Goal: Information Seeking & Learning: Find specific fact

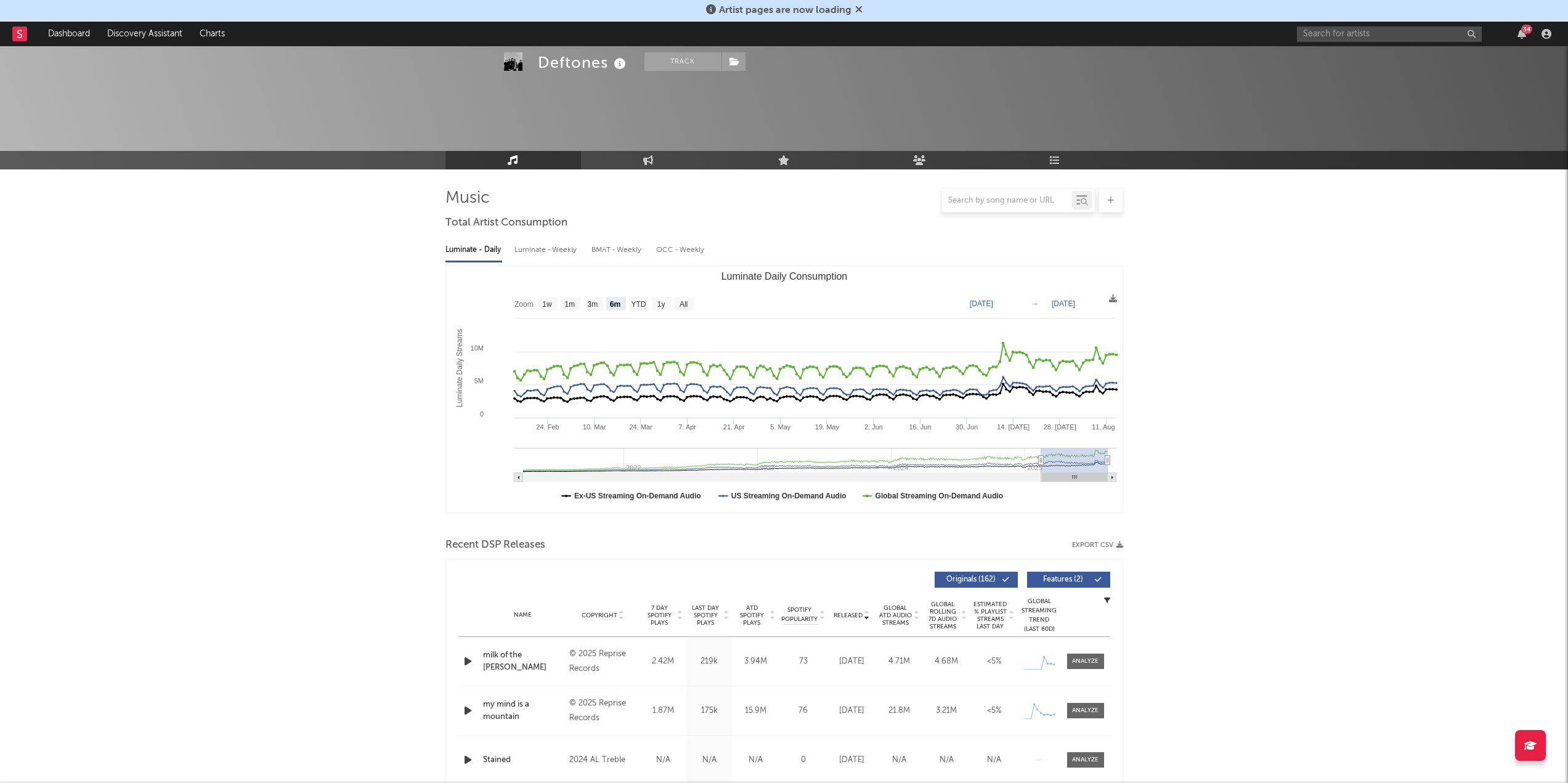
select select "6m"
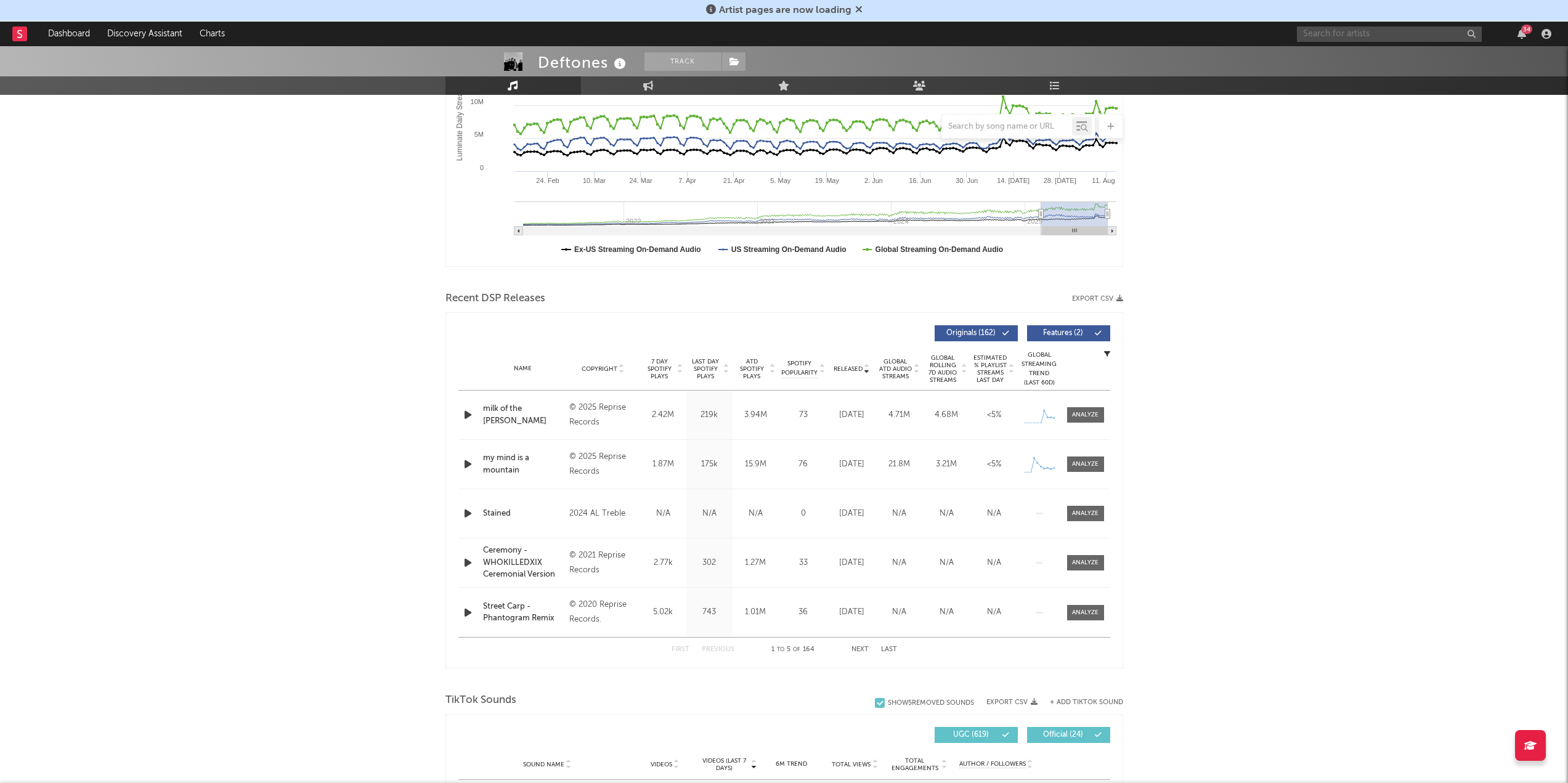
click at [1432, 35] on input "text" at bounding box center [1389, 34] width 184 height 16
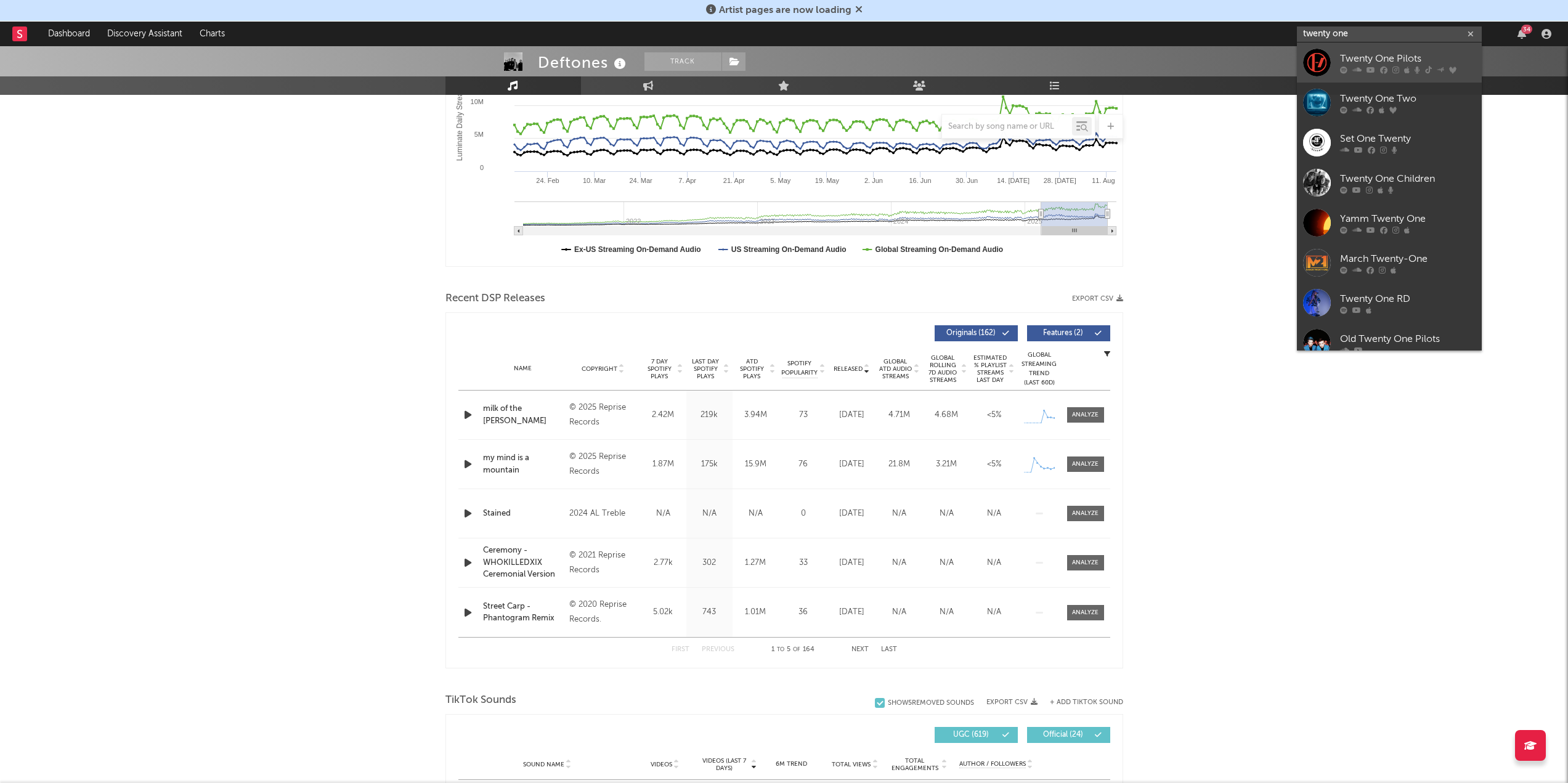
type input "twenty one"
click at [1395, 59] on div "Twenty One Pilots" at bounding box center [1408, 59] width 136 height 15
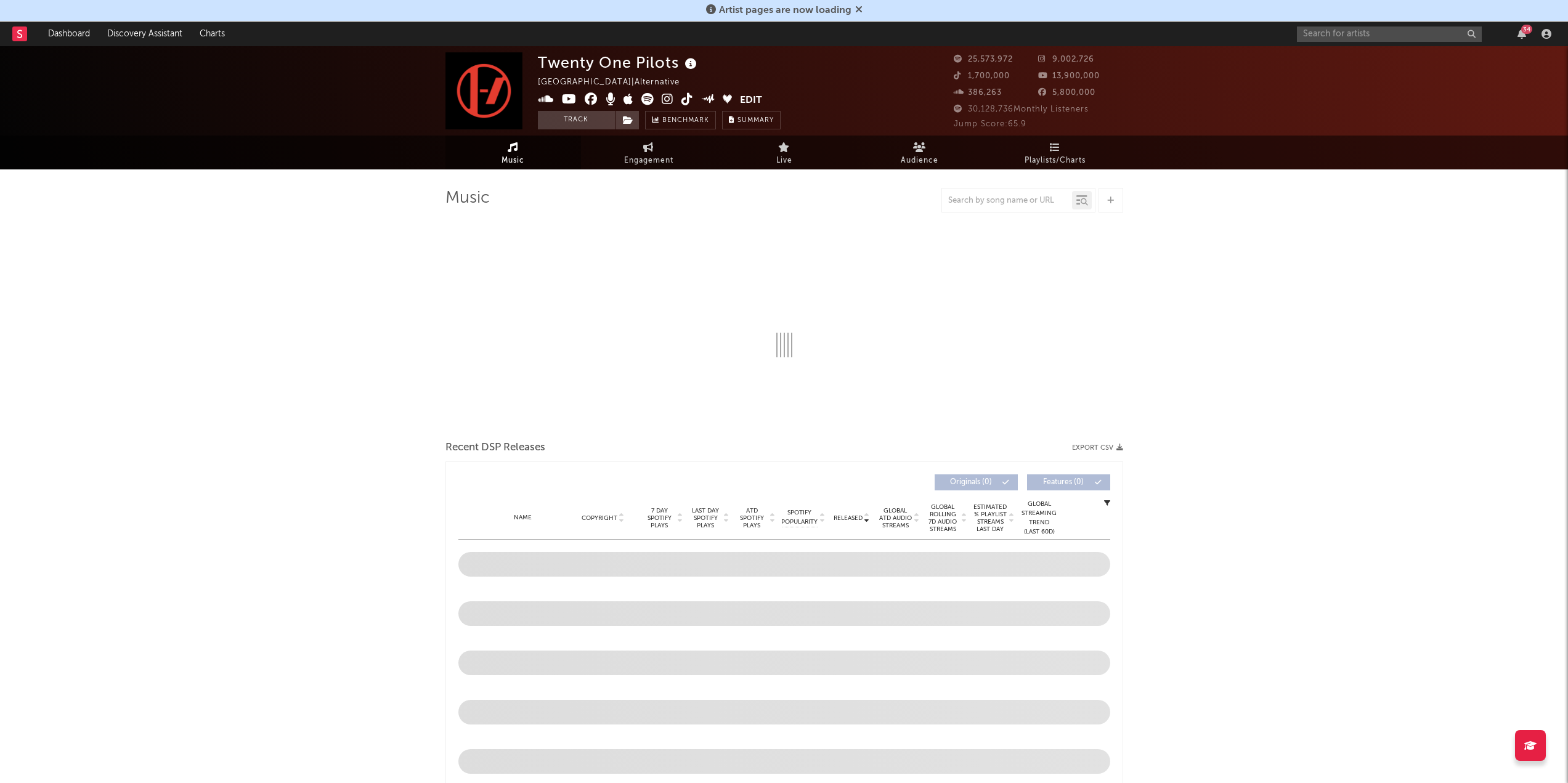
select select "6m"
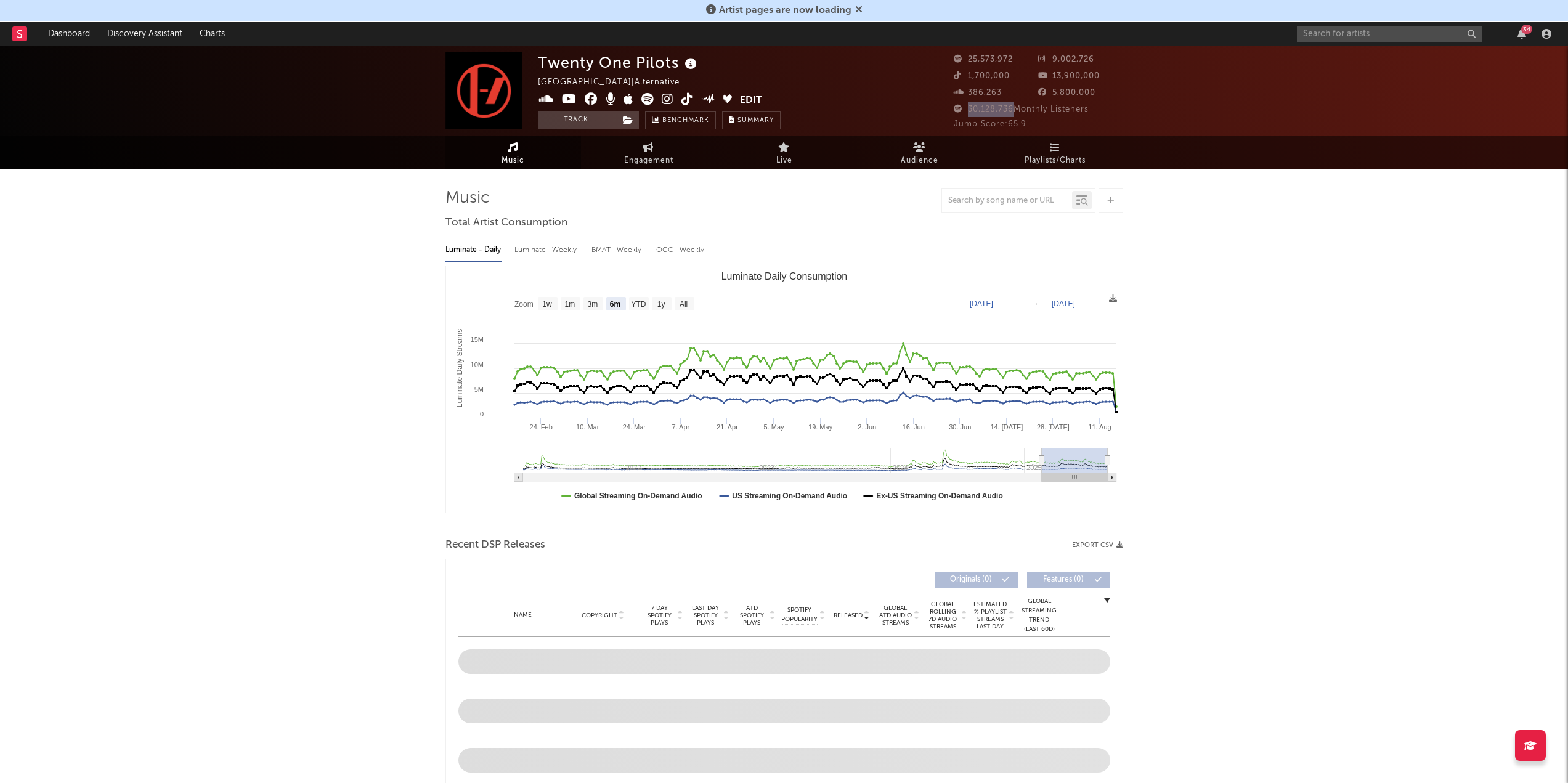
drag, startPoint x: 965, startPoint y: 109, endPoint x: 1011, endPoint y: 112, distance: 46.1
click at [1011, 112] on span "30,128,736 Monthly Listeners" at bounding box center [1021, 109] width 135 height 8
copy span "30,128,736"
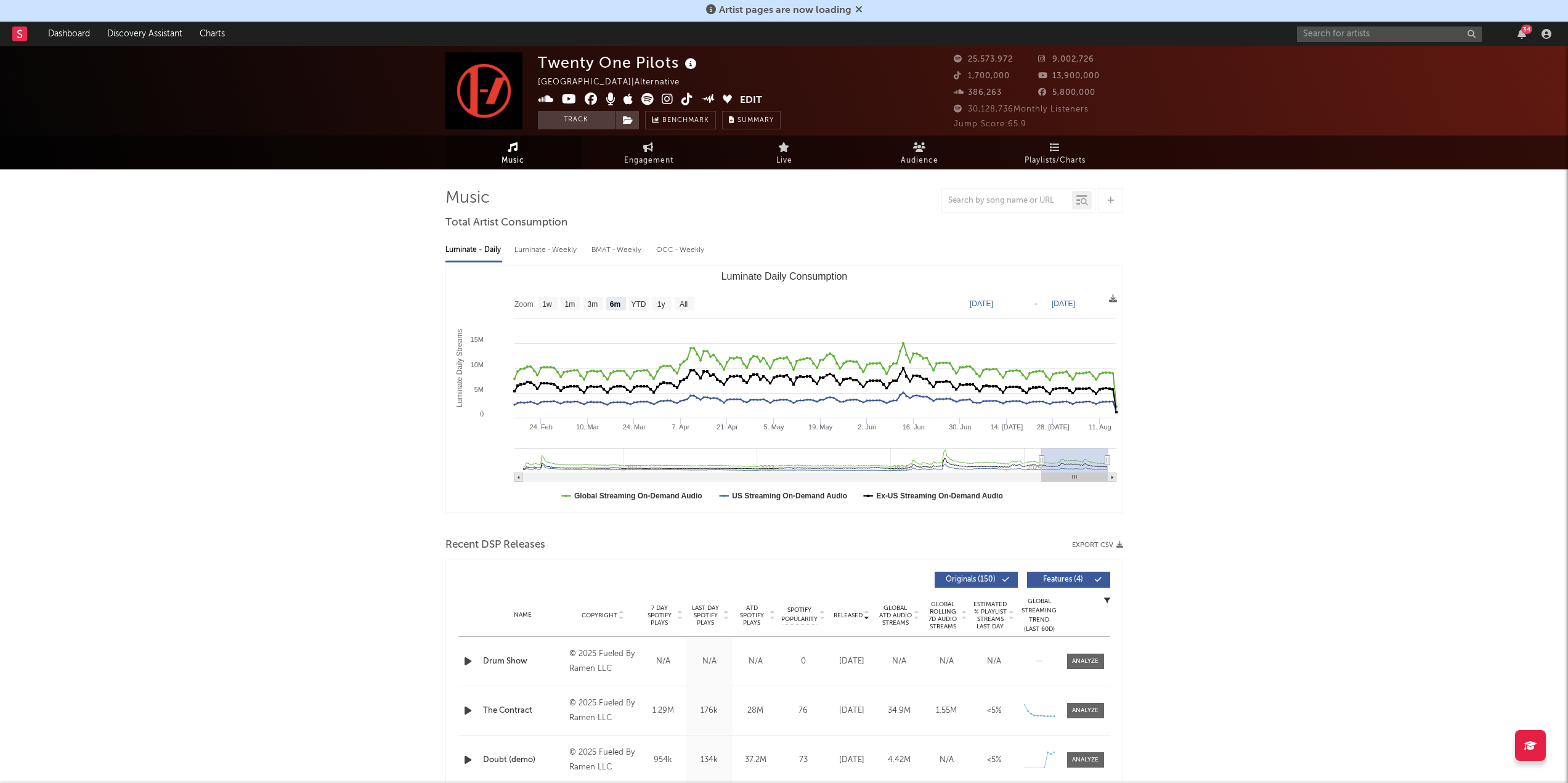
click at [1122, 66] on div "9,002,726" at bounding box center [1080, 60] width 85 height 15
drag, startPoint x: 1017, startPoint y: 77, endPoint x: 960, endPoint y: 75, distance: 57.0
click at [960, 75] on div "1,700,000" at bounding box center [995, 76] width 85 height 15
copy span "1,700,000"
drag, startPoint x: 1119, startPoint y: 58, endPoint x: 1053, endPoint y: 63, distance: 66.2
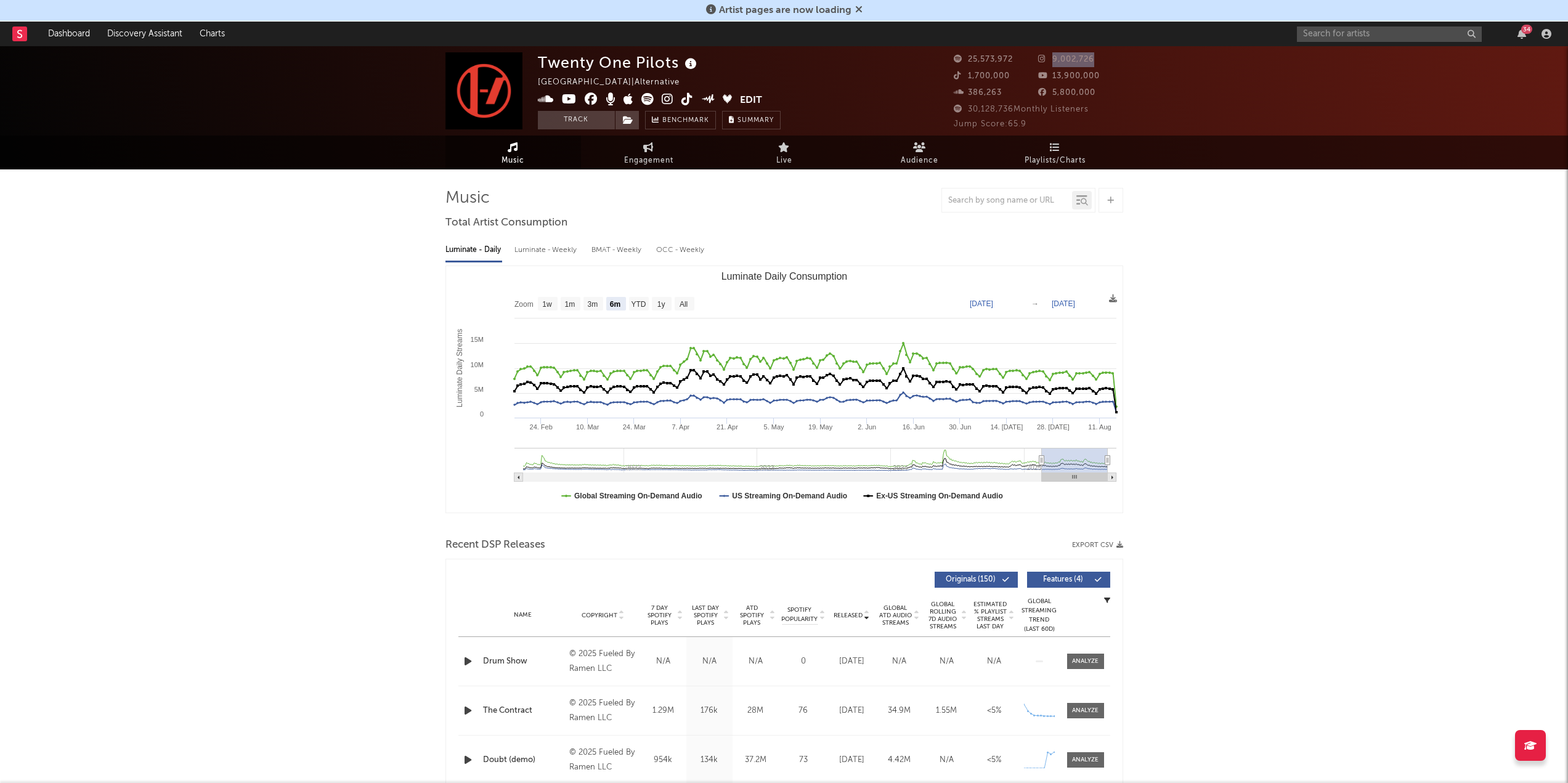
click at [1053, 63] on div "9,002,726" at bounding box center [1080, 60] width 85 height 15
copy span "9,002,726"
drag, startPoint x: 1103, startPoint y: 77, endPoint x: 1048, endPoint y: 77, distance: 55.0
click at [1048, 77] on div "13,900,000" at bounding box center [1080, 76] width 85 height 15
copy span "13,900,000"
